Goal: Transaction & Acquisition: Purchase product/service

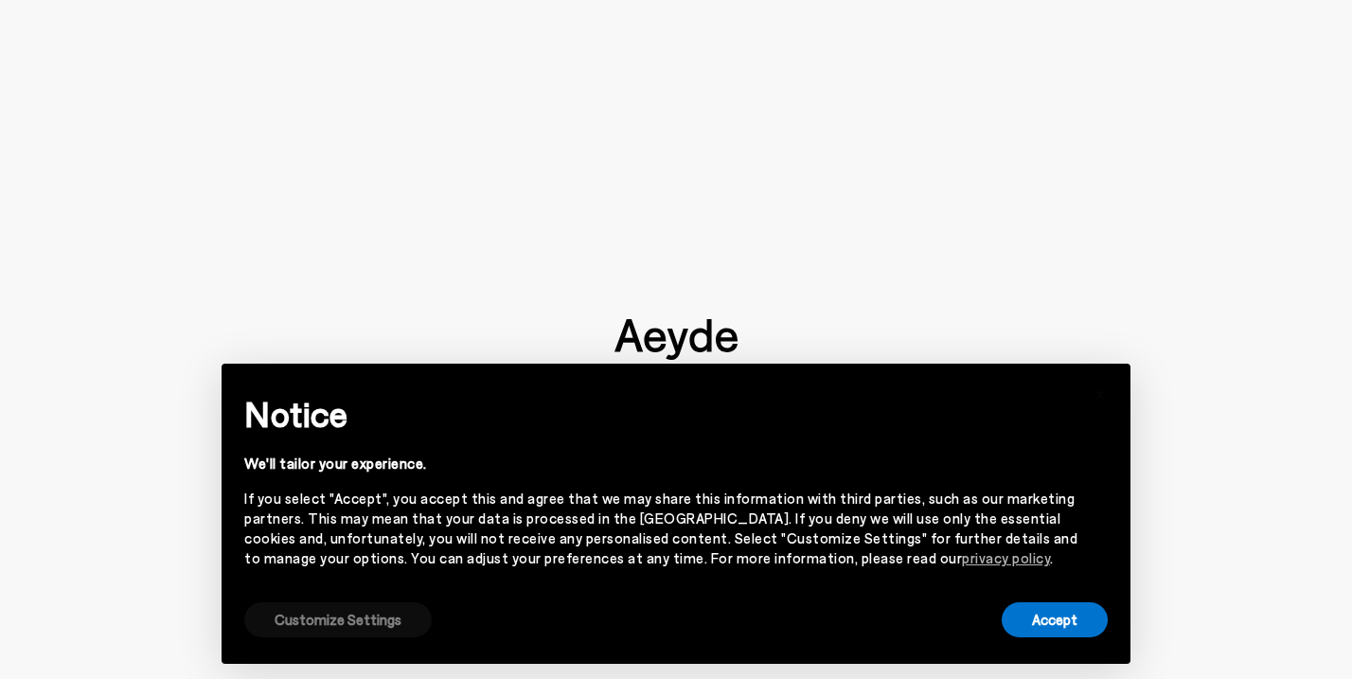
click at [409, 618] on button "Customize Settings" at bounding box center [337, 619] width 187 height 35
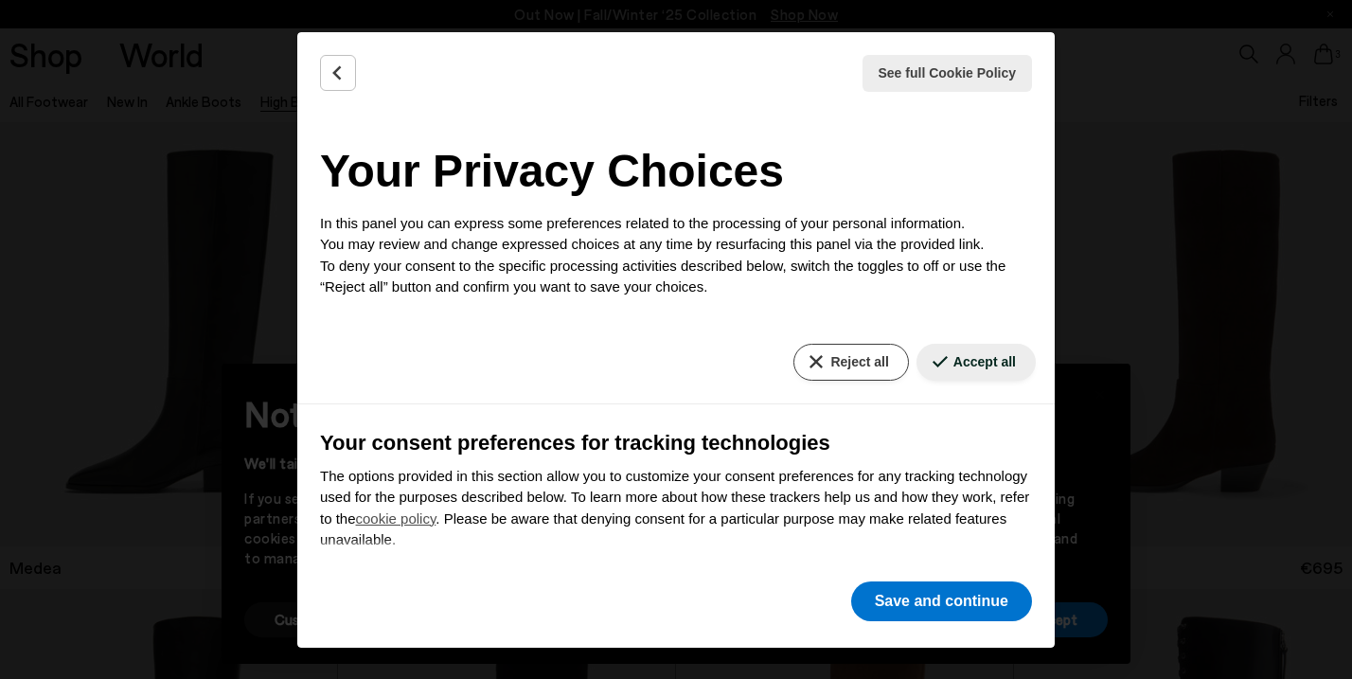
click at [814, 348] on button "Reject all" at bounding box center [850, 362] width 115 height 37
click at [913, 598] on button "Save and continue" at bounding box center [941, 601] width 181 height 40
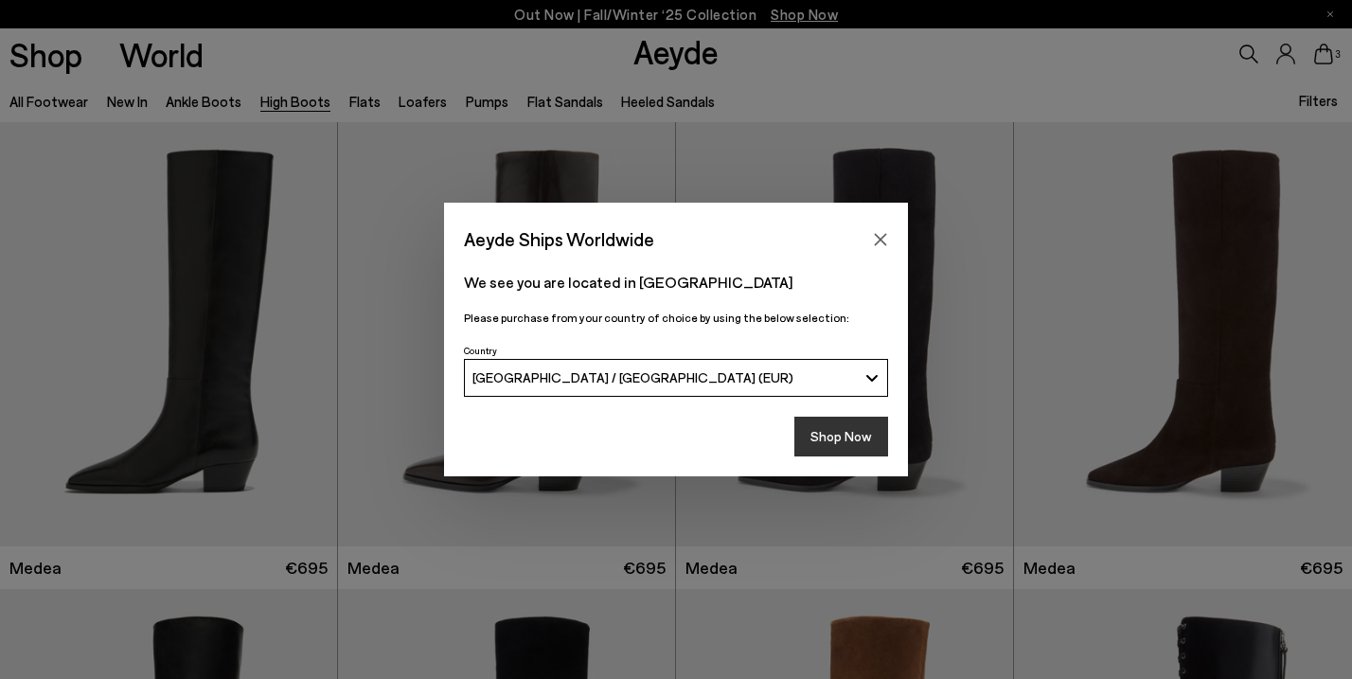
click at [864, 431] on button "Shop Now" at bounding box center [841, 436] width 94 height 40
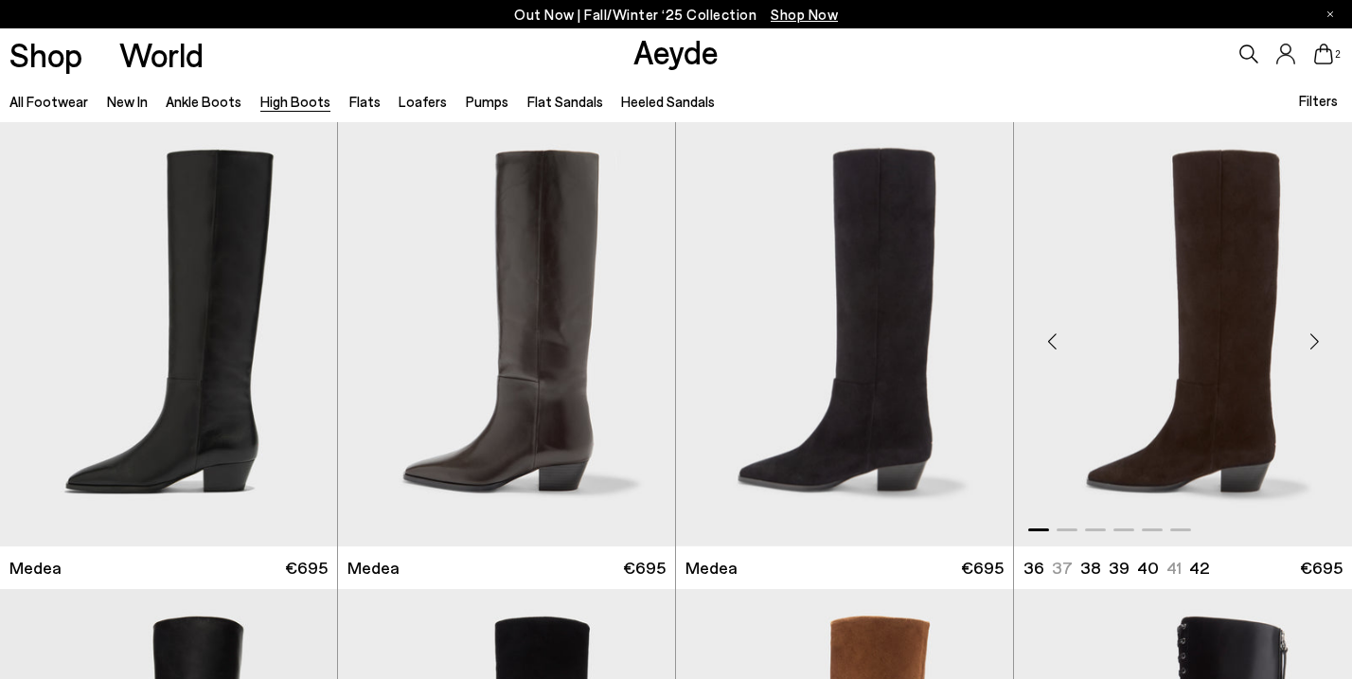
click at [1316, 339] on div "Next slide" at bounding box center [1313, 341] width 57 height 57
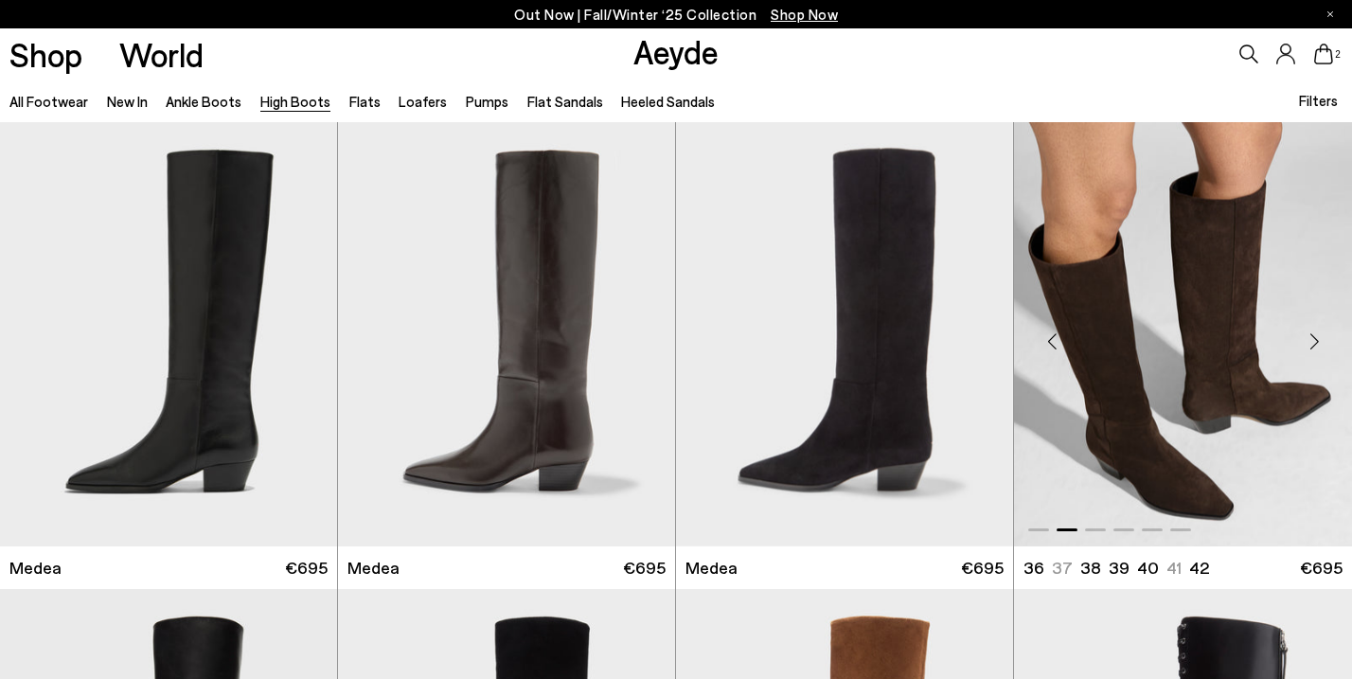
click at [1316, 339] on div "Next slide" at bounding box center [1313, 341] width 57 height 57
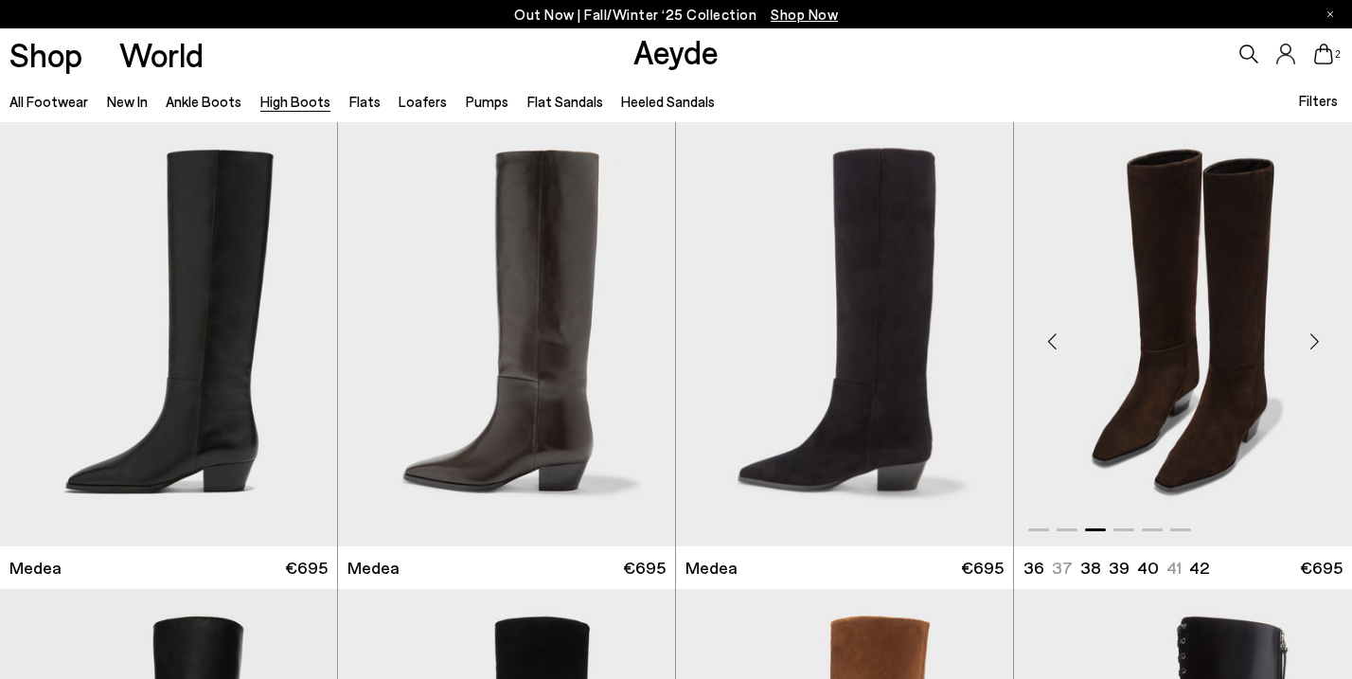
click at [1316, 339] on div "Next slide" at bounding box center [1313, 341] width 57 height 57
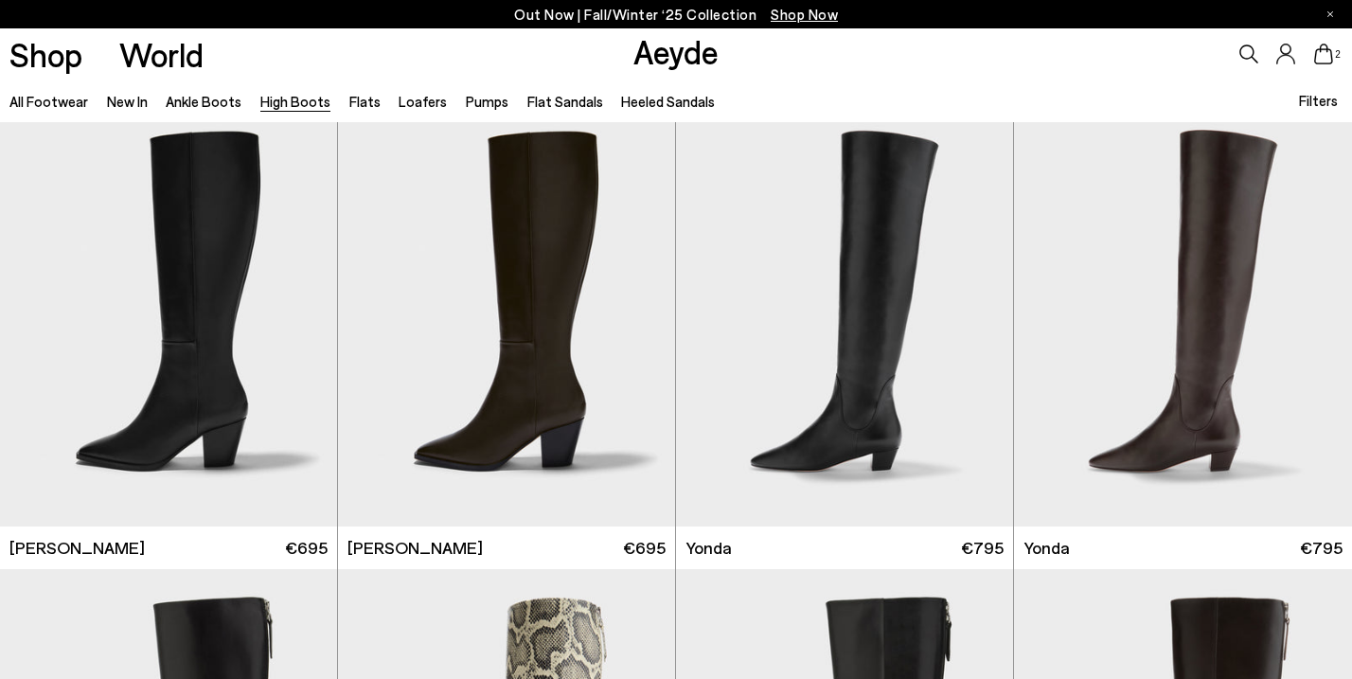
scroll to position [954, 1]
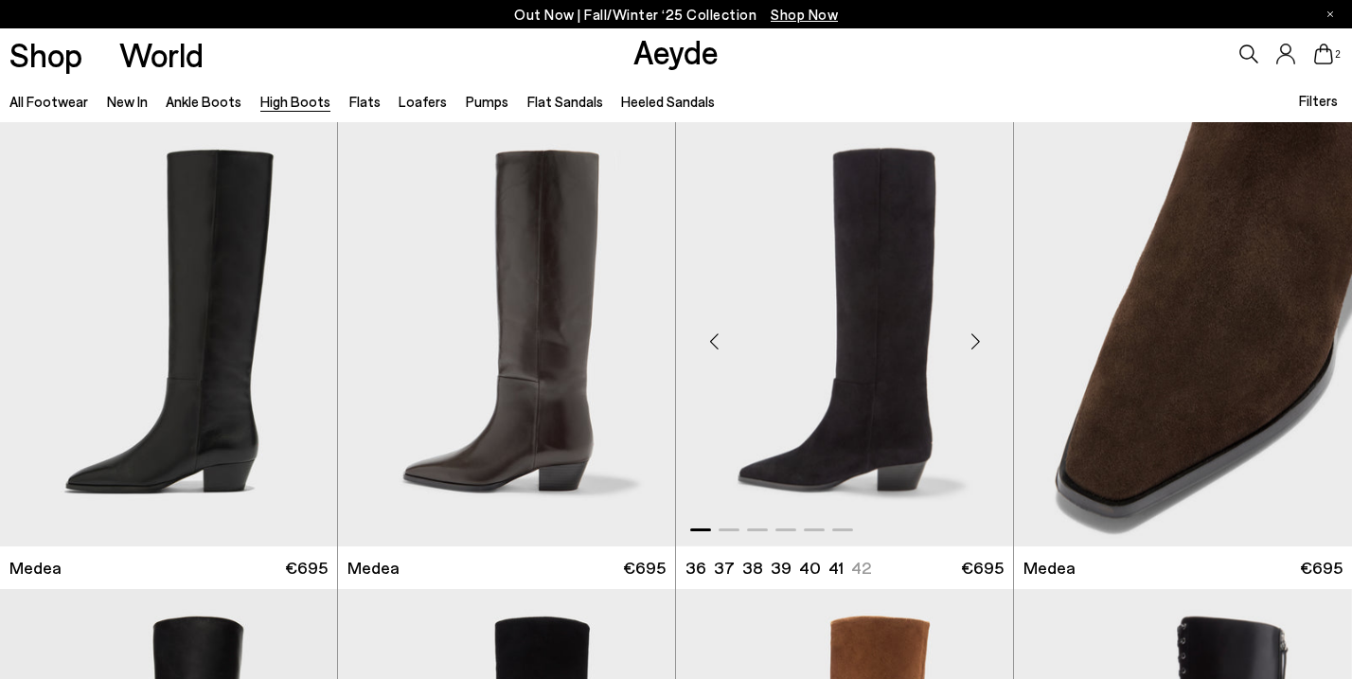
click at [892, 413] on img "1 / 6" at bounding box center [844, 334] width 337 height 424
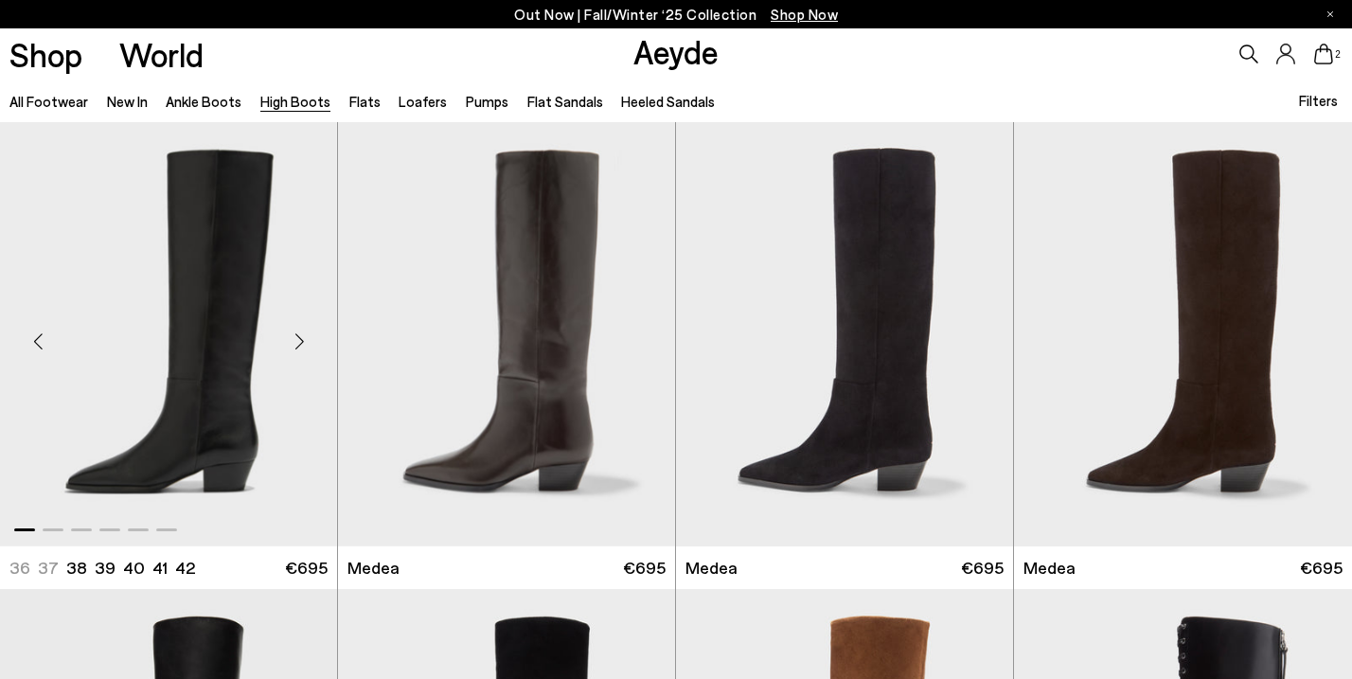
click at [249, 344] on img "1 / 6" at bounding box center [168, 334] width 337 height 424
click at [1227, 349] on img "1 / 6" at bounding box center [1183, 334] width 338 height 424
click at [1231, 301] on img "1 / 6" at bounding box center [1183, 334] width 338 height 424
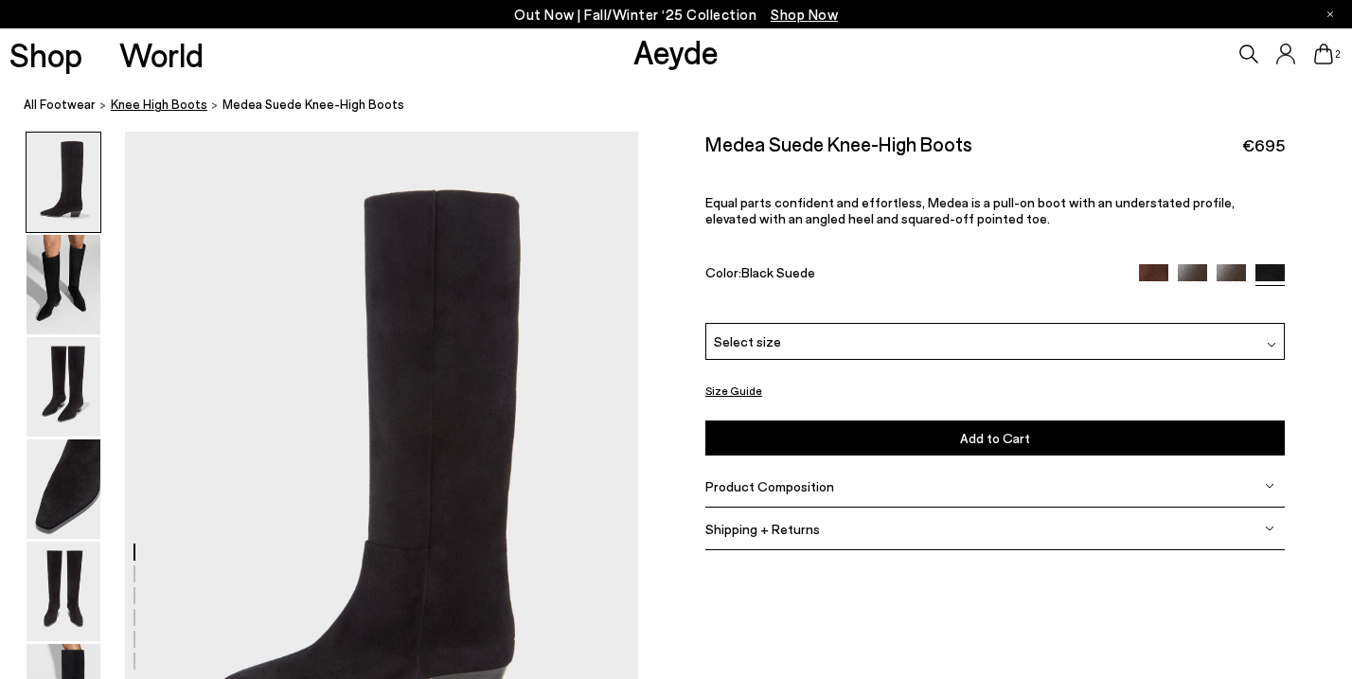
scroll to position [0, 5]
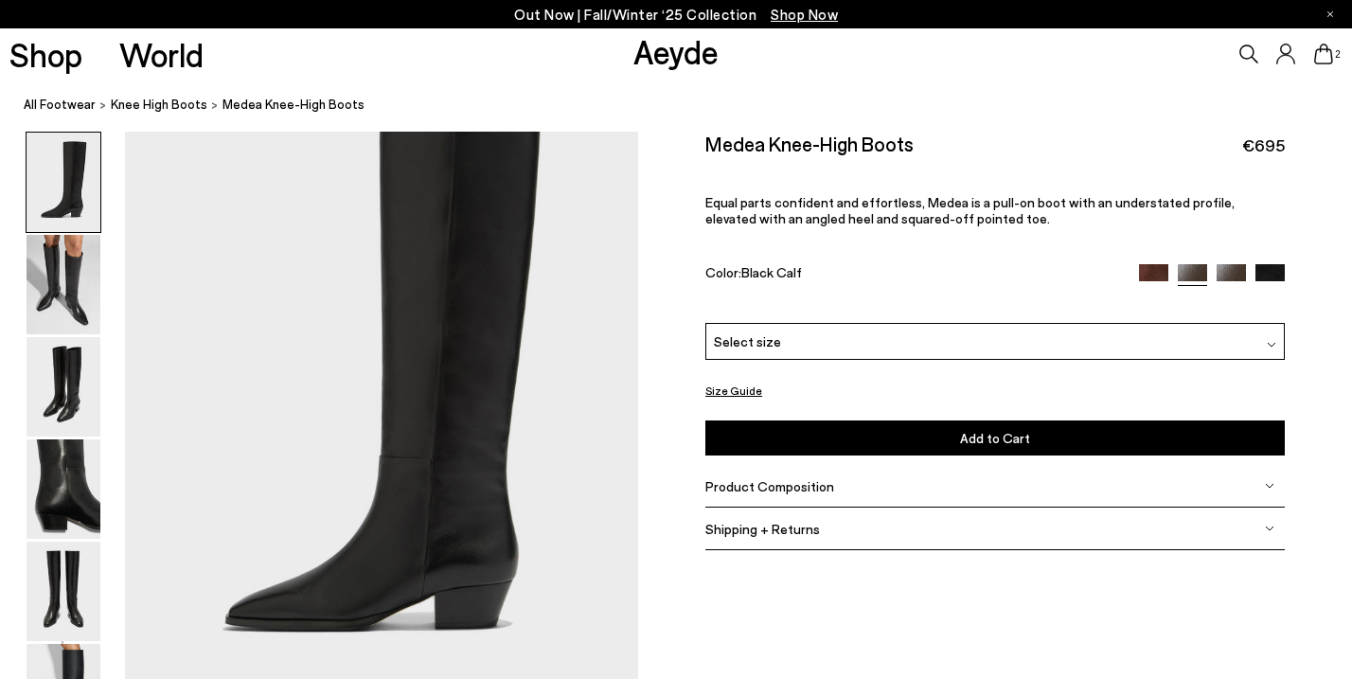
scroll to position [95, 0]
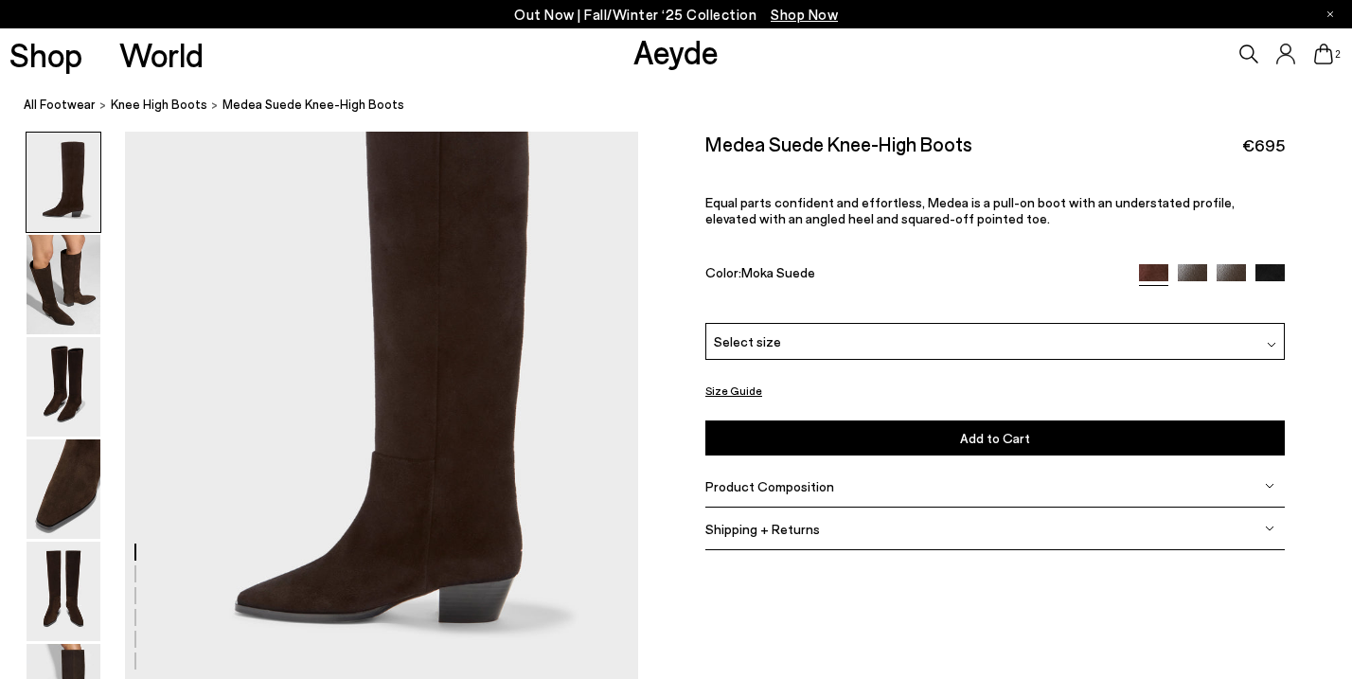
scroll to position [98, 0]
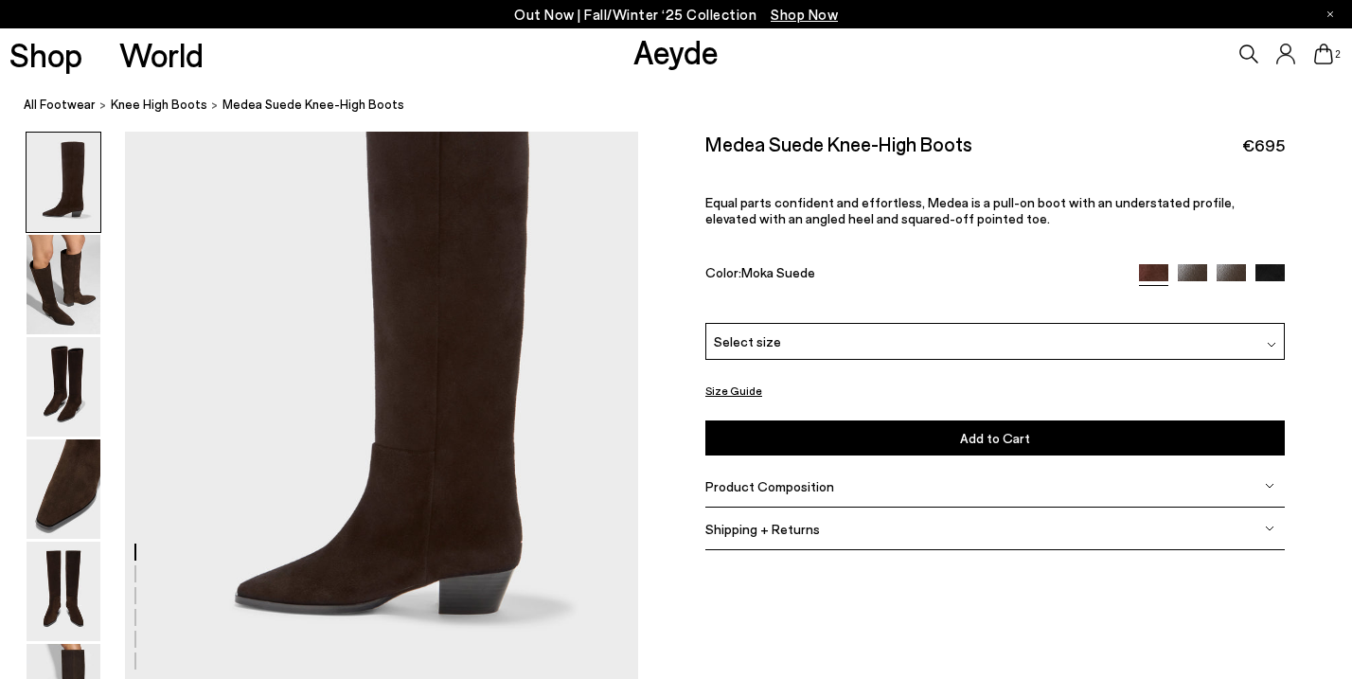
click at [752, 393] on button "Size Guide" at bounding box center [733, 391] width 57 height 24
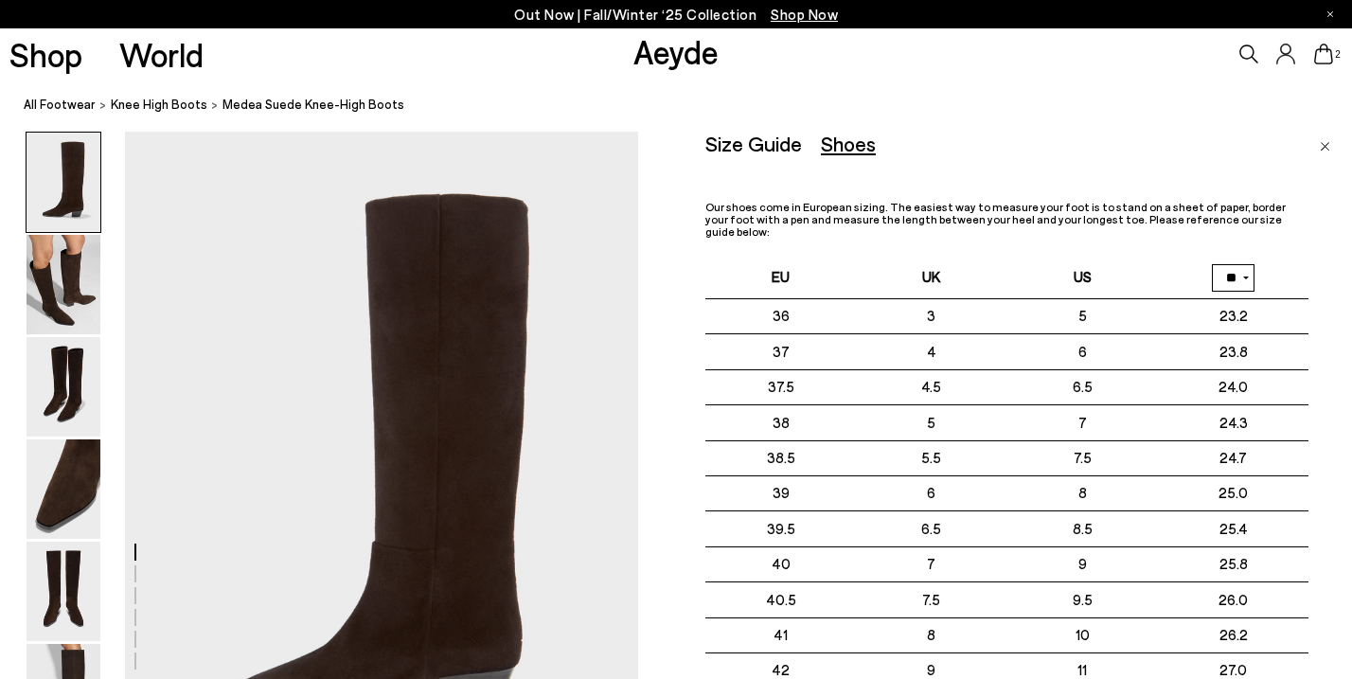
scroll to position [0, 0]
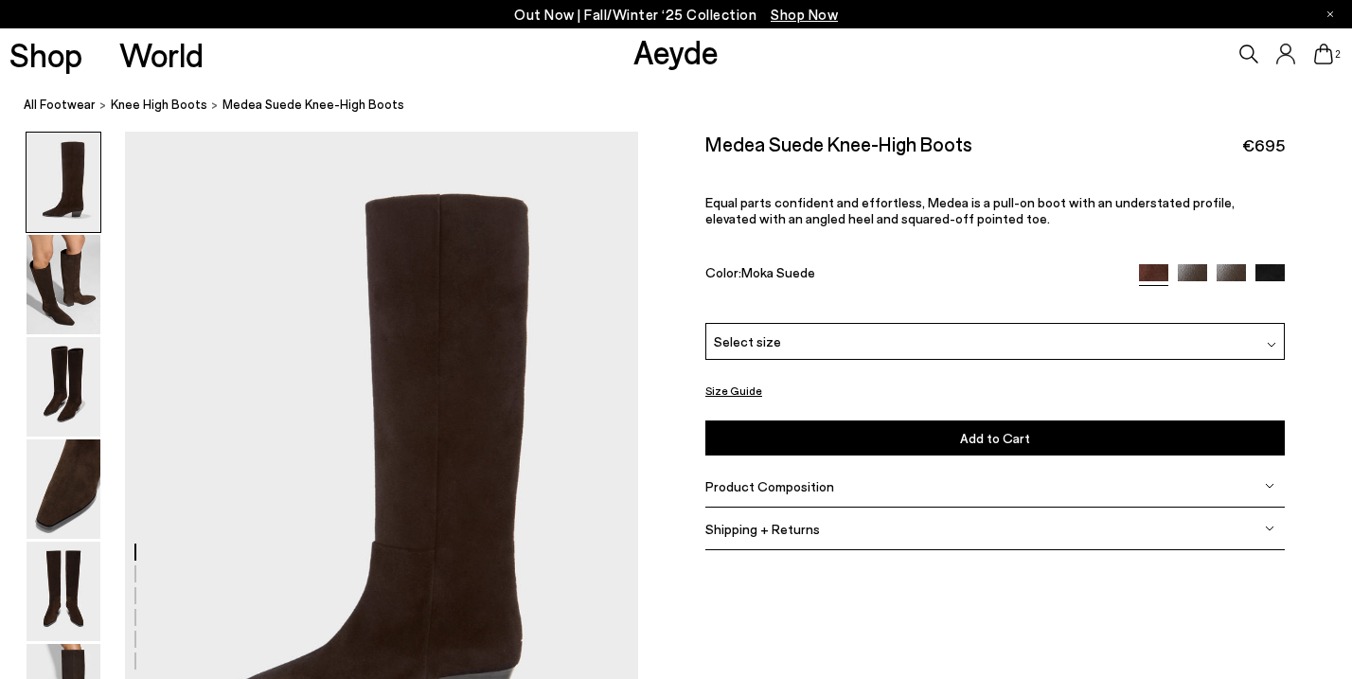
click at [1267, 341] on img at bounding box center [1271, 345] width 9 height 9
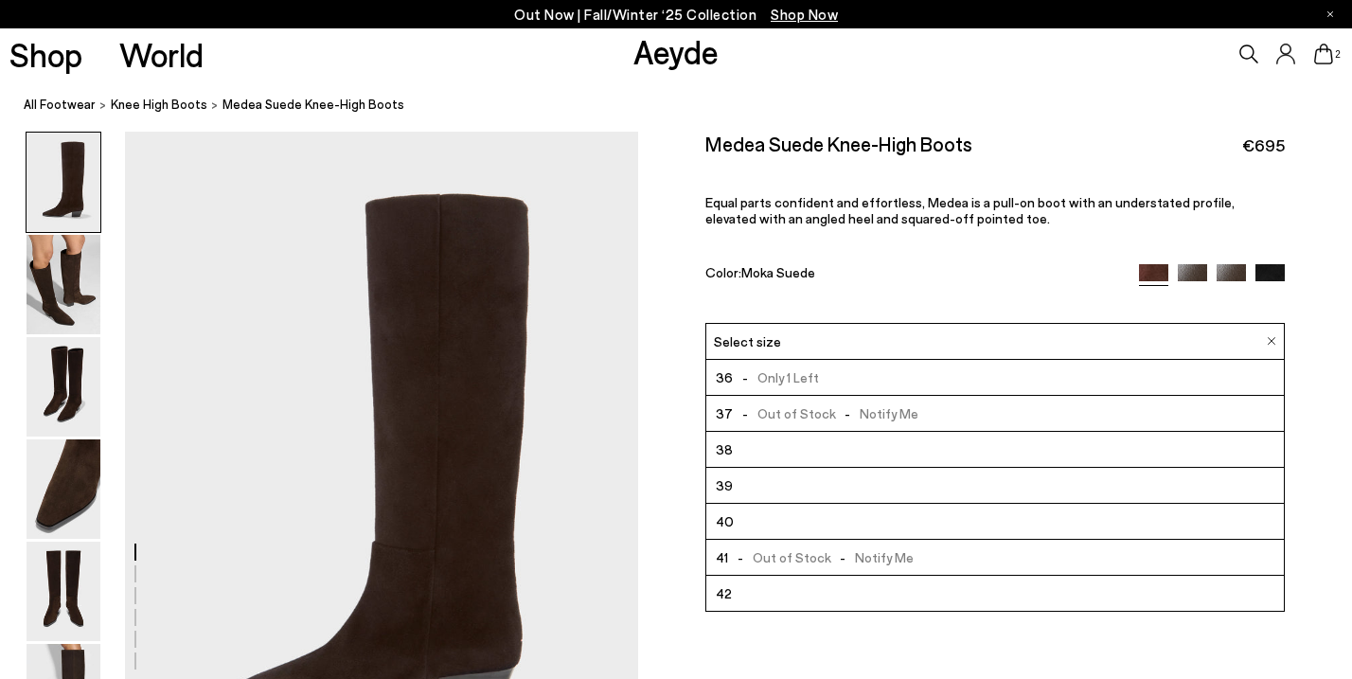
click at [862, 591] on li "42" at bounding box center [994, 594] width 577 height 36
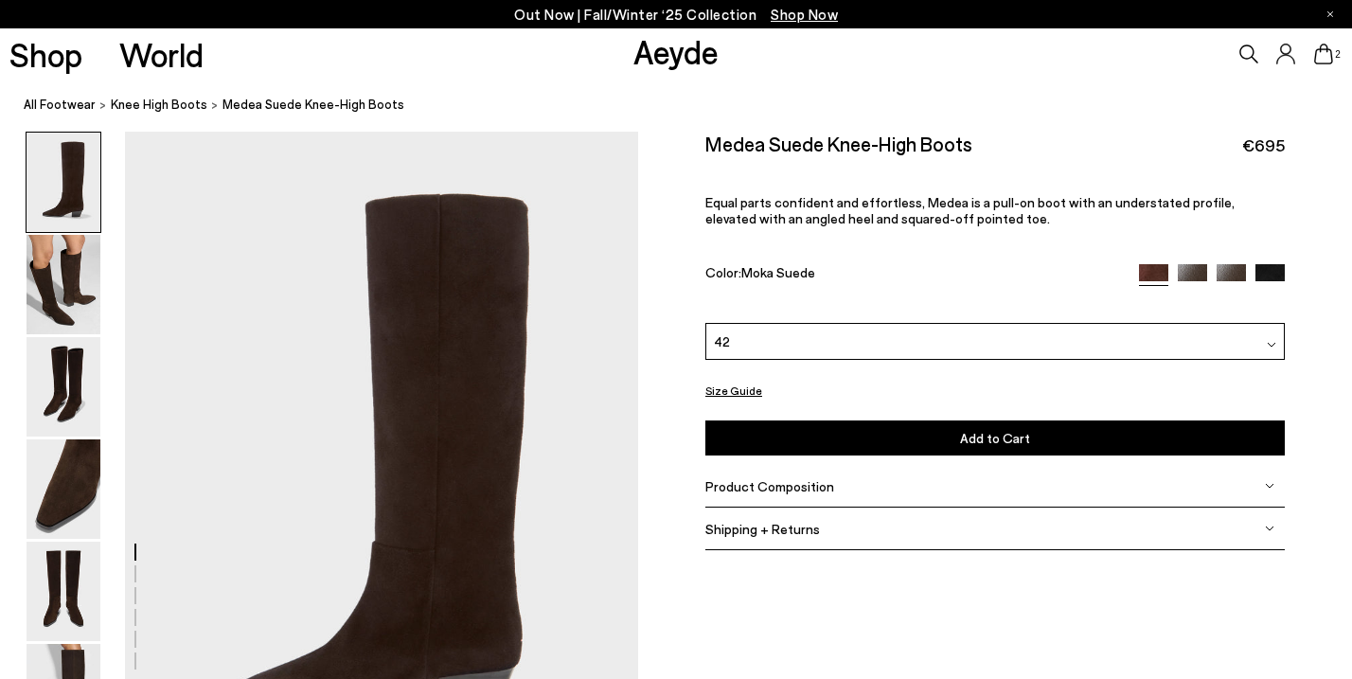
click at [954, 443] on button "Add to Cart Select a Size First" at bounding box center [994, 438] width 579 height 35
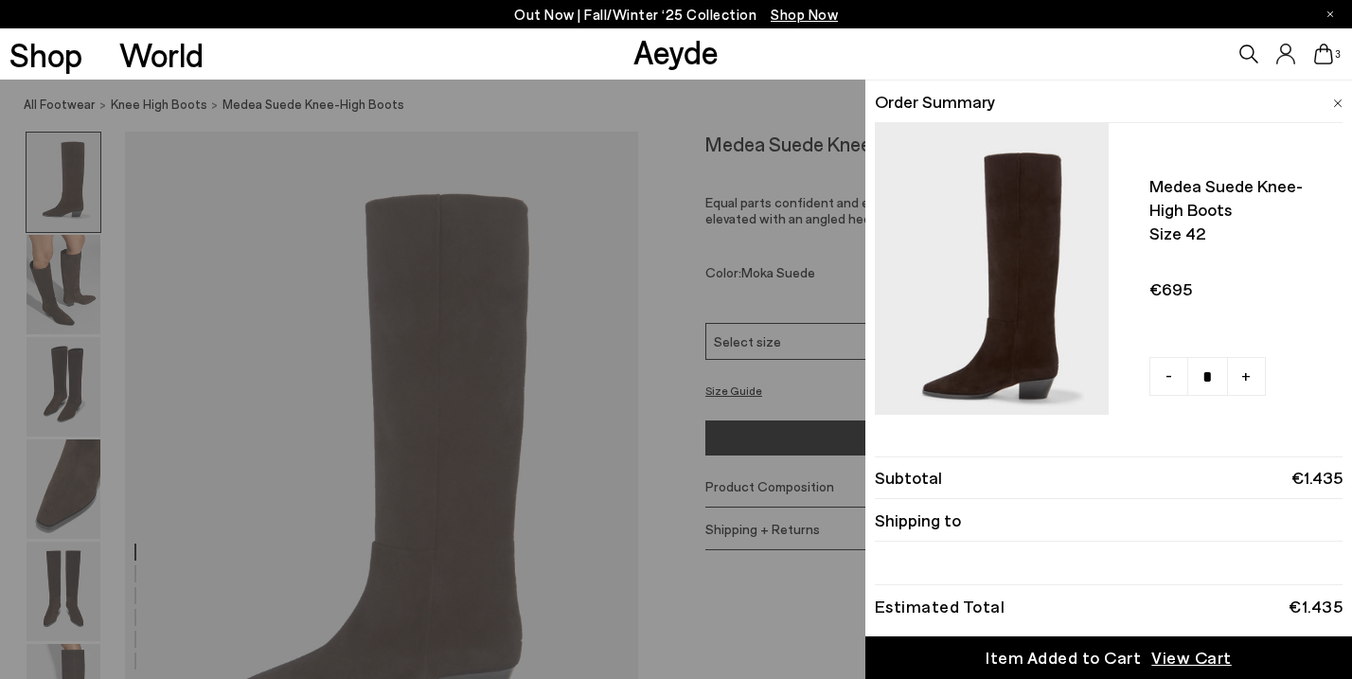
click at [1183, 654] on span "View Cart" at bounding box center [1191, 658] width 80 height 24
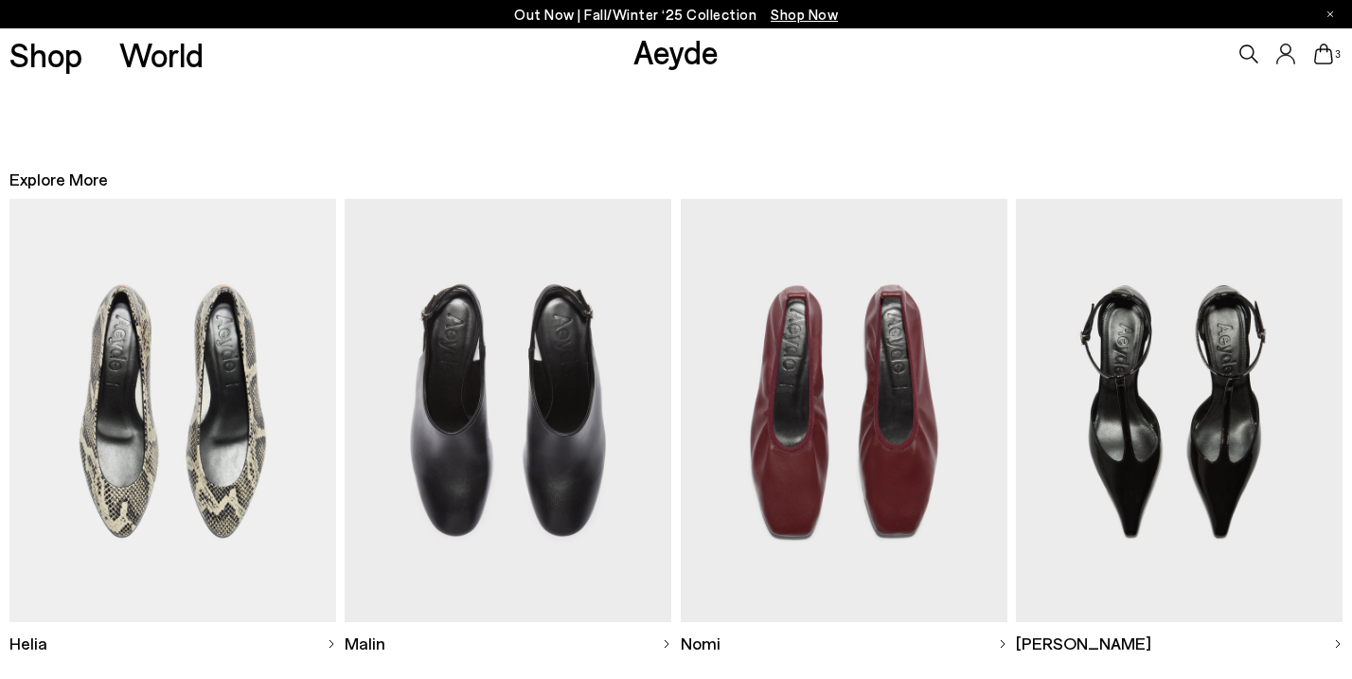
scroll to position [1317, 0]
